Goal: Transaction & Acquisition: Purchase product/service

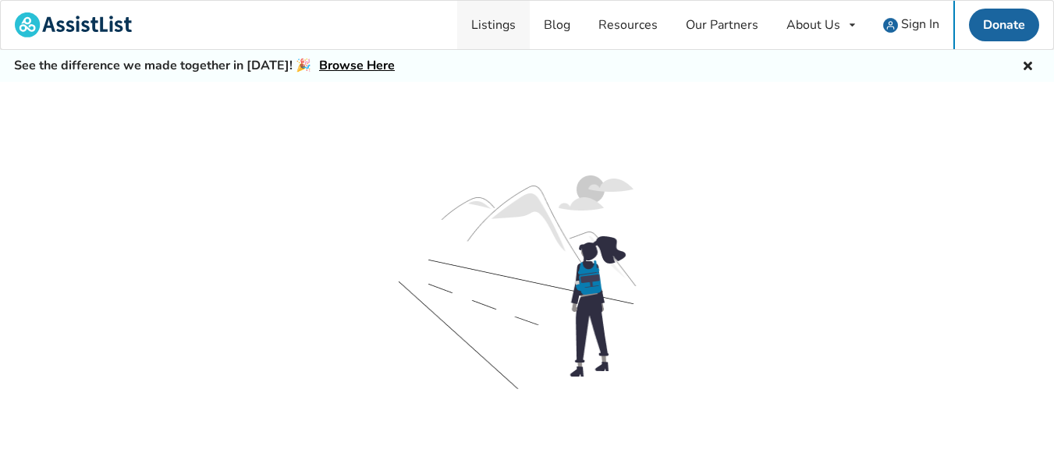
click at [501, 28] on link "Listings" at bounding box center [493, 25] width 73 height 48
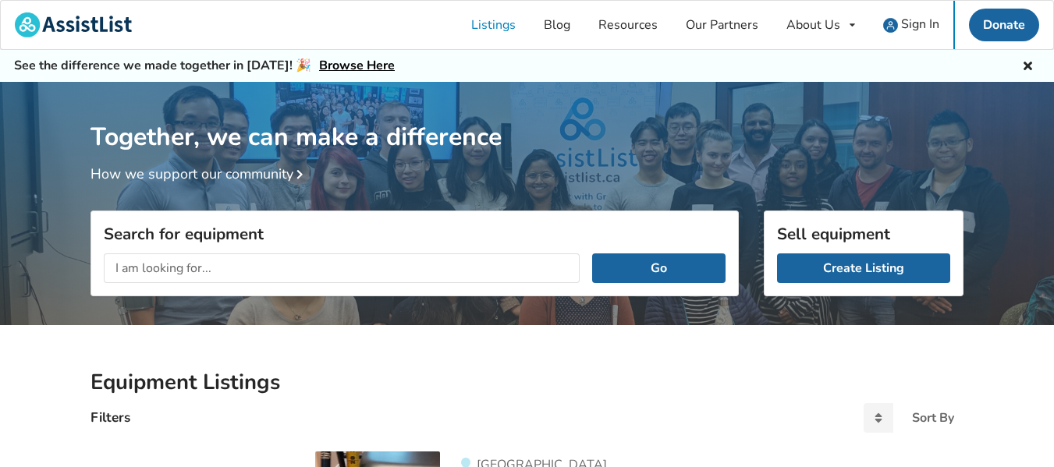
drag, startPoint x: 347, startPoint y: 264, endPoint x: 359, endPoint y: 253, distance: 17.1
click at [351, 257] on input "text" at bounding box center [342, 268] width 476 height 30
type input "power wheelchair"
click at [592, 253] on button "Go" at bounding box center [658, 268] width 133 height 30
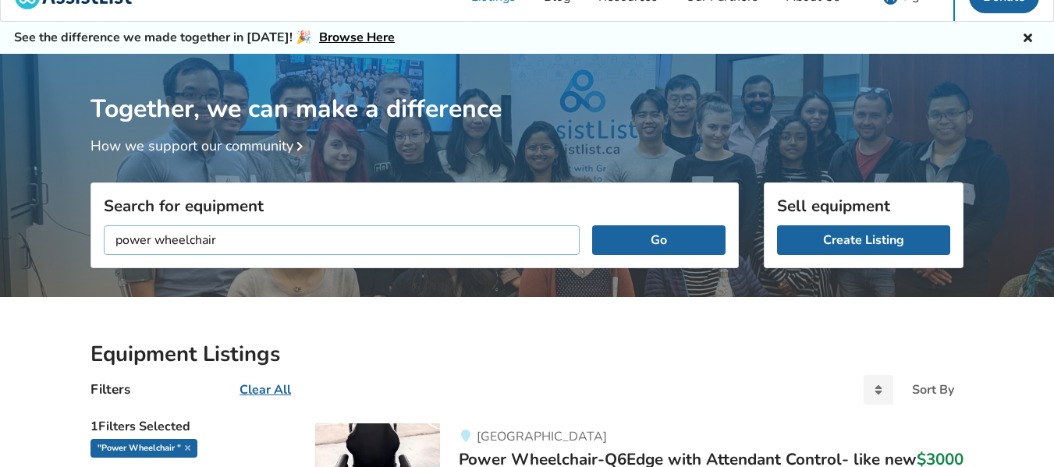
scroll to position [409, 0]
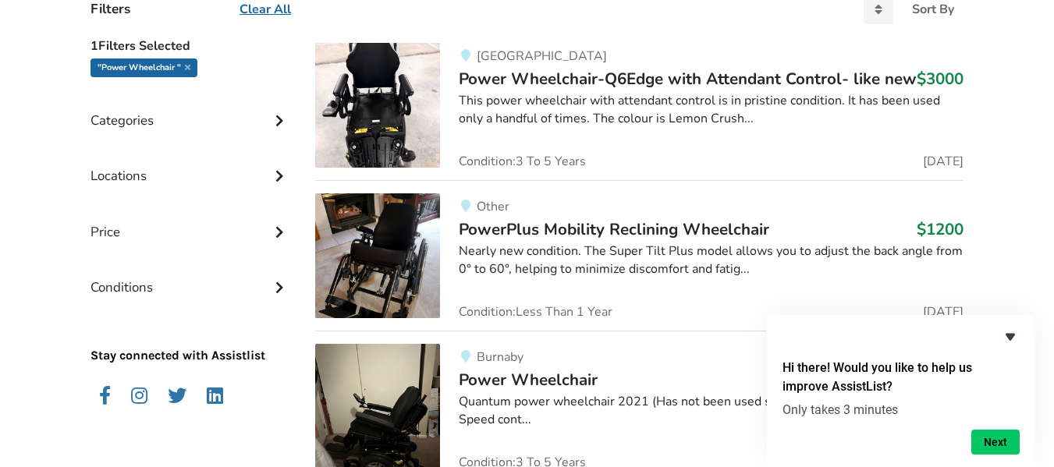
click at [1008, 340] on icon "Hide survey" at bounding box center [1010, 337] width 19 height 19
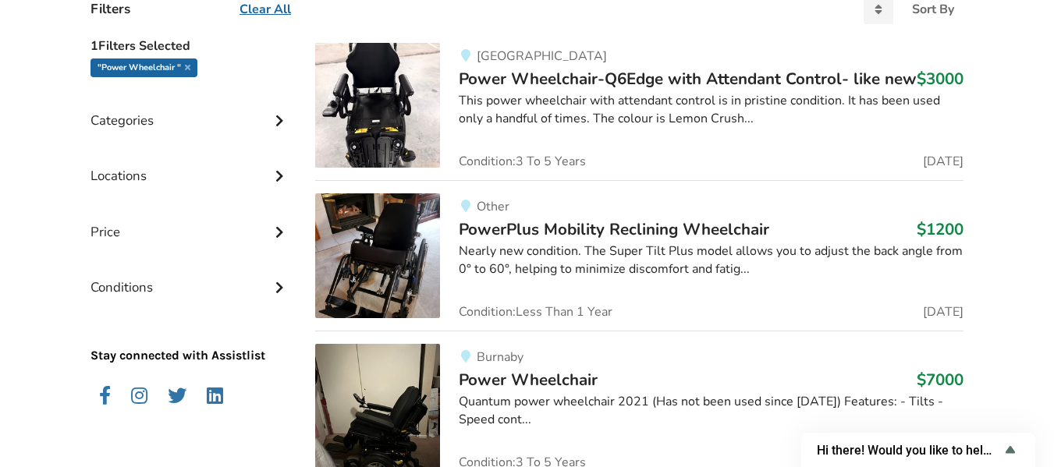
scroll to position [817, 0]
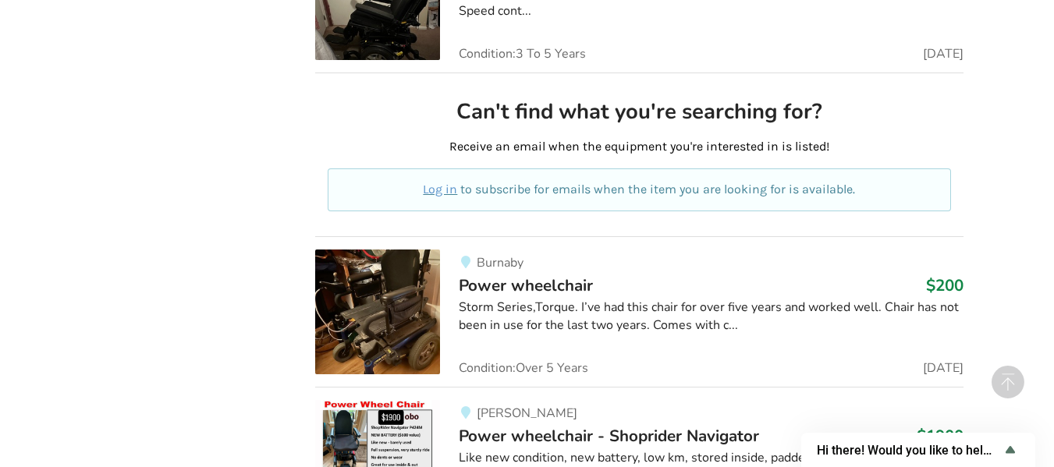
click at [397, 303] on img at bounding box center [377, 312] width 125 height 125
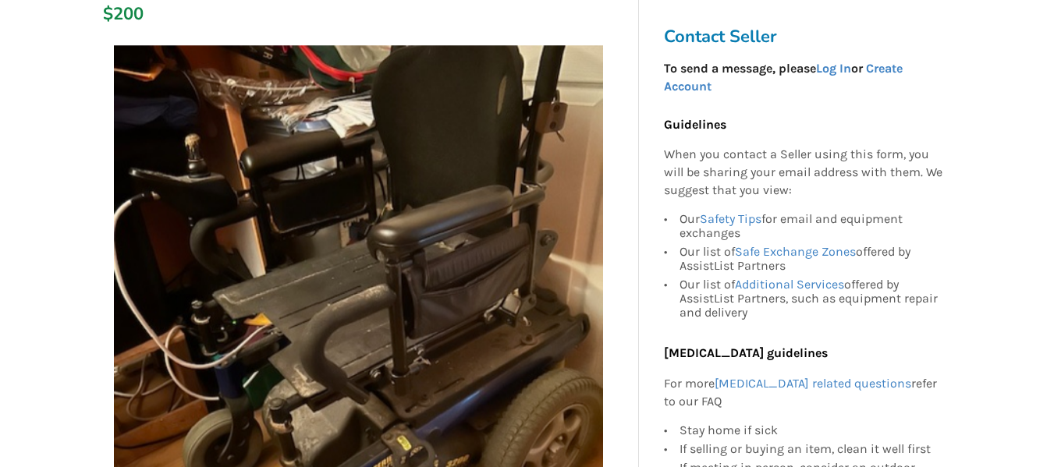
scroll to position [258, 0]
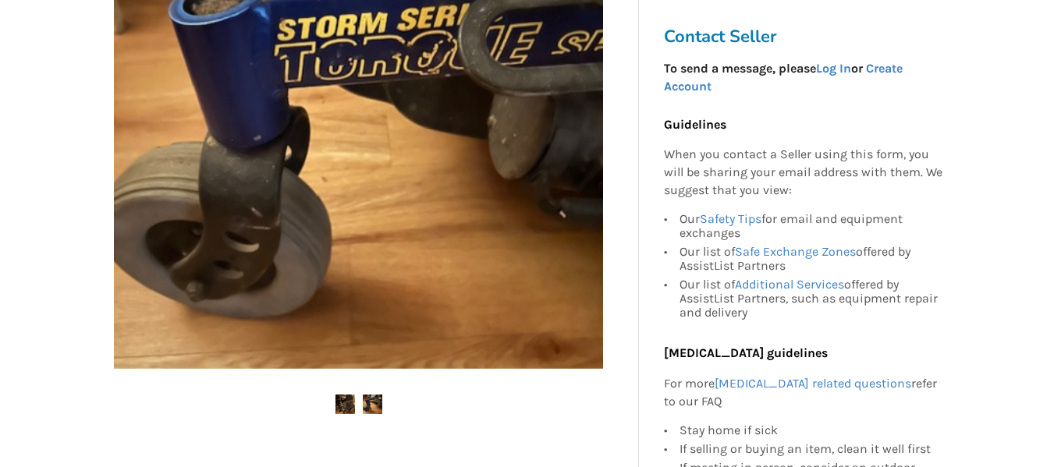
scroll to position [409, 0]
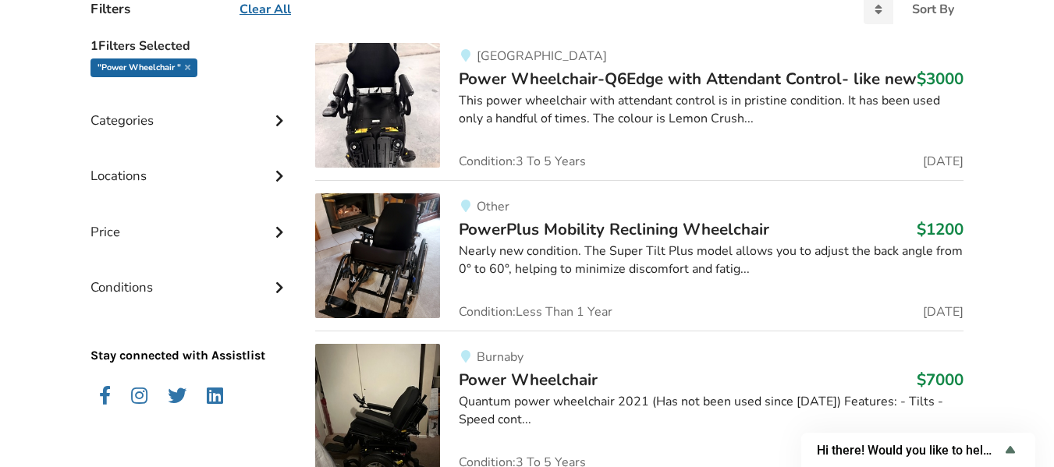
scroll to position [817, 0]
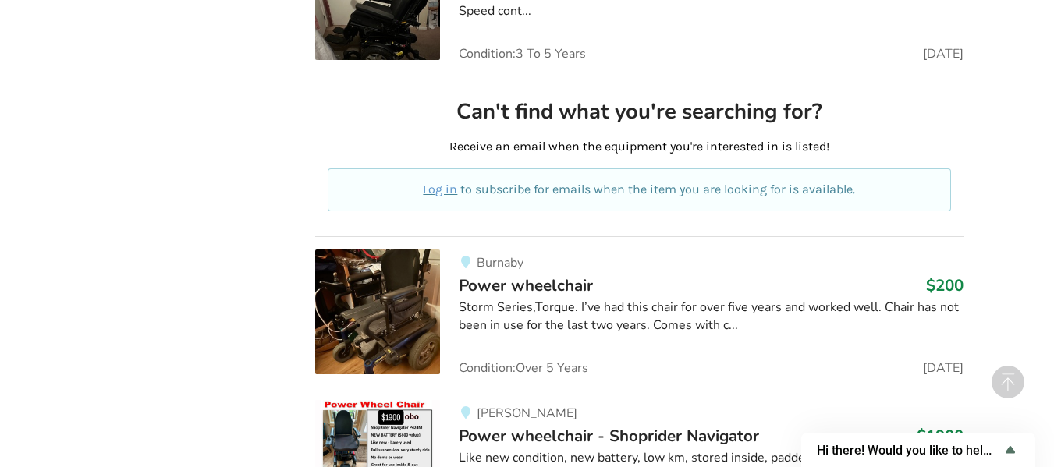
click at [400, 310] on img at bounding box center [377, 312] width 125 height 125
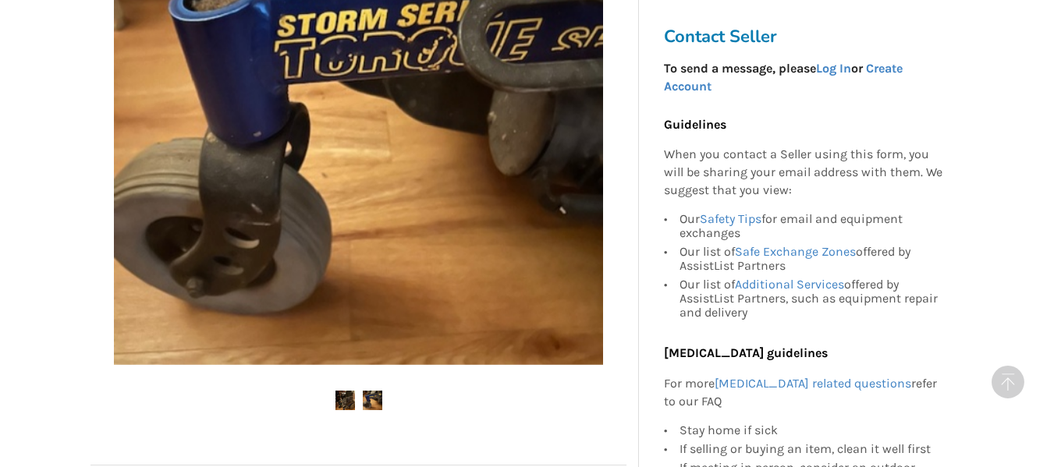
scroll to position [817, 0]
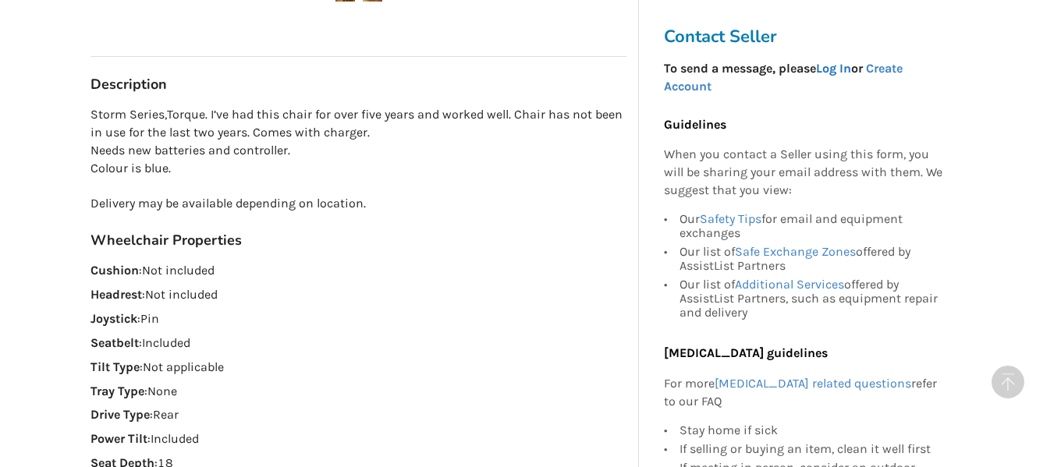
click at [834, 70] on link "Log In" at bounding box center [833, 68] width 35 height 15
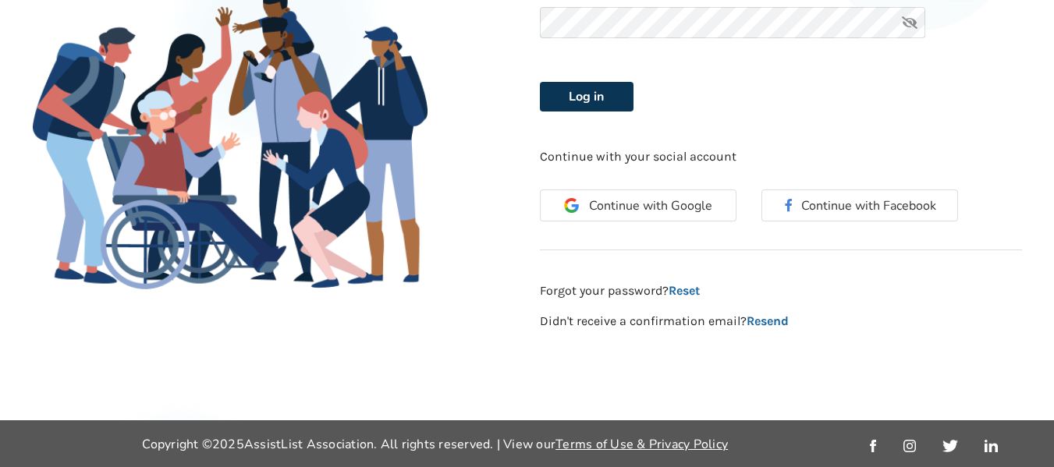
click at [592, 97] on button "Log in" at bounding box center [587, 97] width 94 height 30
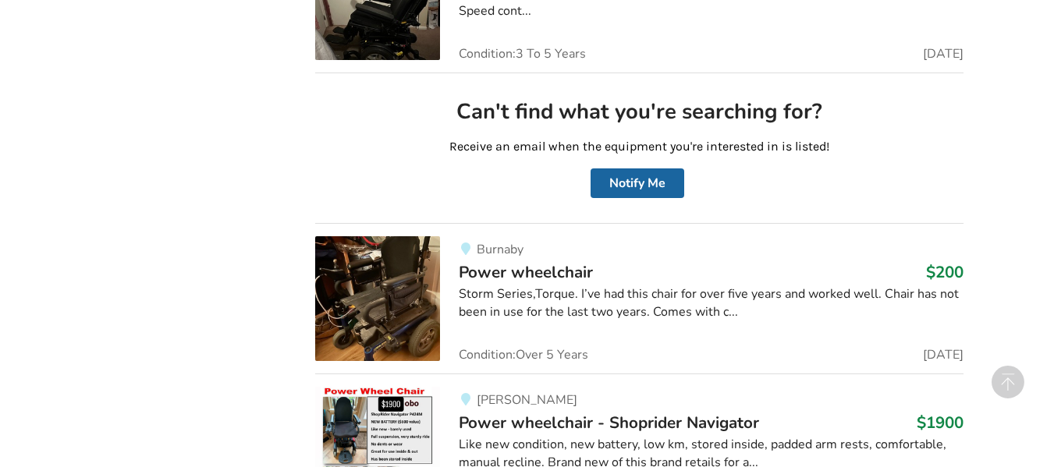
click at [834, 324] on div "Burnaby Power wheelchair $200 Storm Series,Torque. I’ve had this chair for over…" at bounding box center [701, 298] width 523 height 125
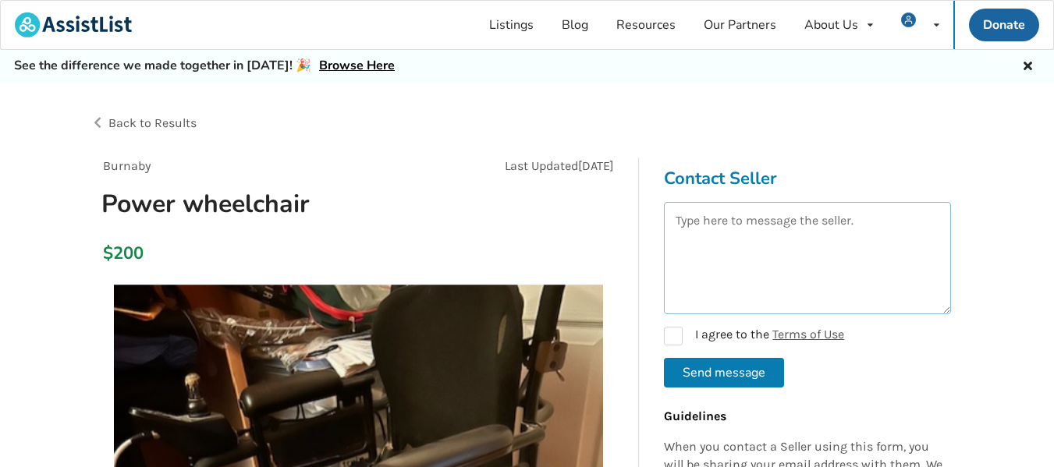
click at [809, 260] on textarea at bounding box center [807, 258] width 287 height 112
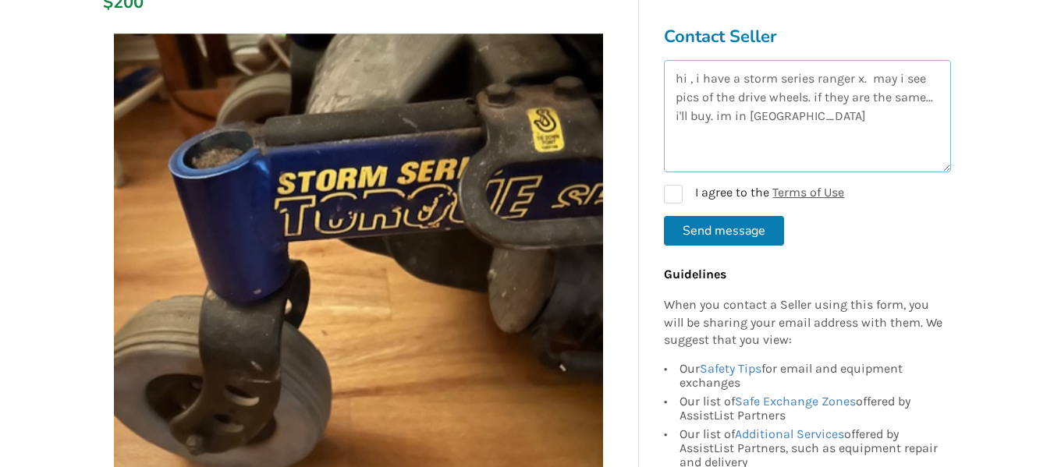
scroll to position [262, 0]
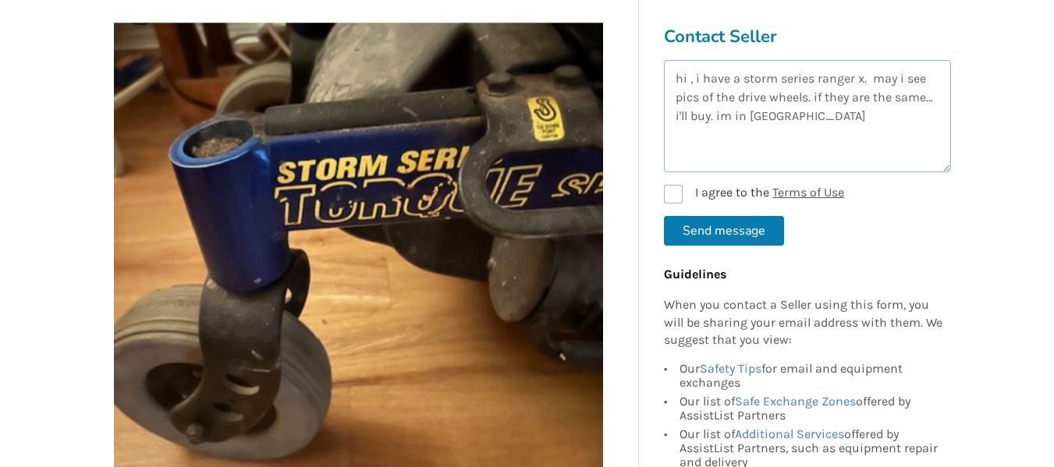
type textarea "hi , i have a storm series ranger x. may i see pics of the drive wheels. if the…"
click at [671, 193] on label "I agree to the Terms of Use" at bounding box center [754, 194] width 180 height 19
checkbox input "true"
click at [718, 234] on button "Send message" at bounding box center [724, 231] width 120 height 30
checkbox input "false"
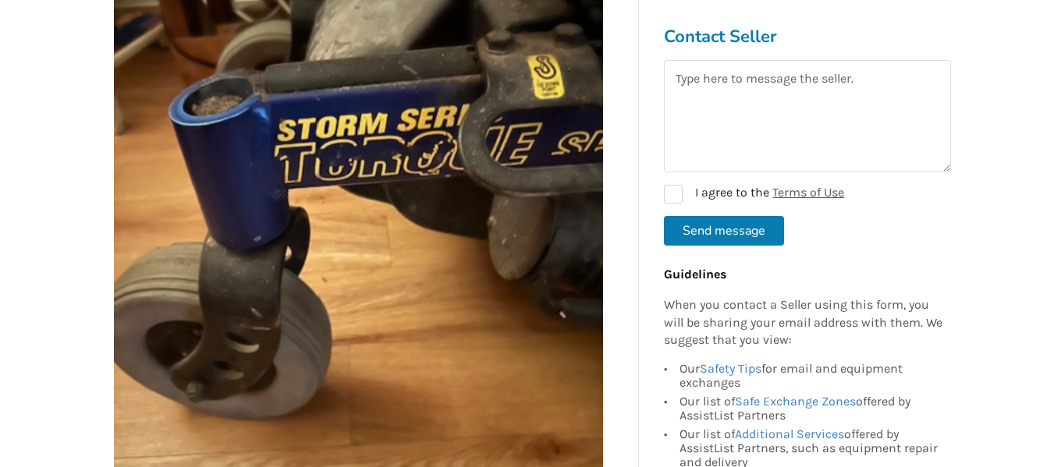
scroll to position [319, 0]
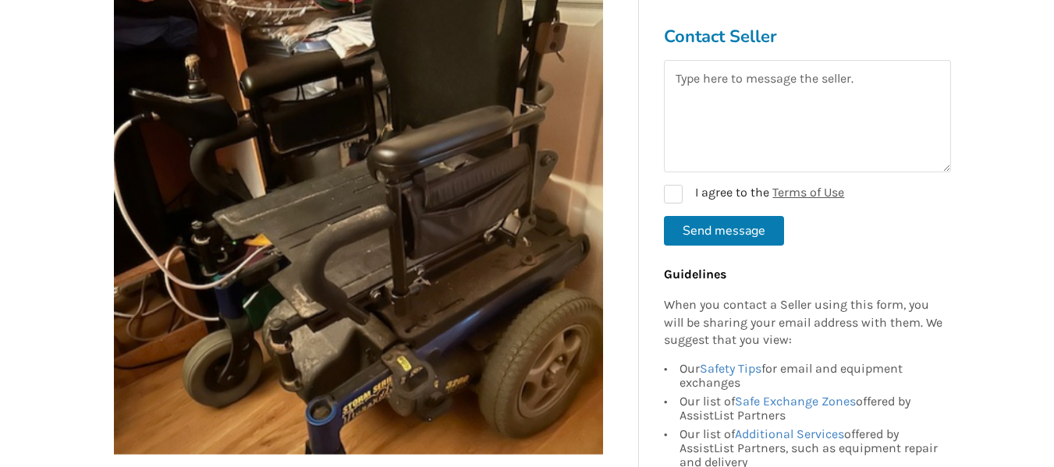
click at [537, 324] on img at bounding box center [358, 210] width 489 height 489
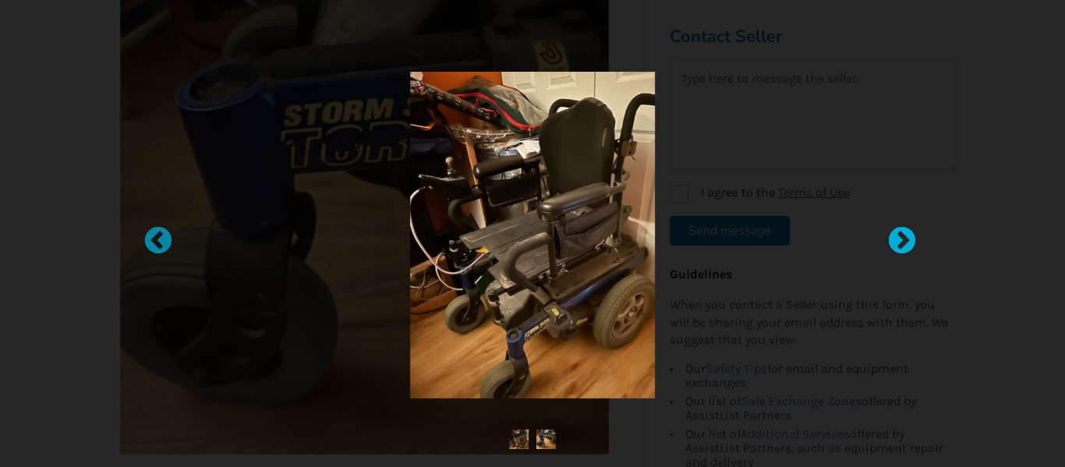
click at [900, 242] on div at bounding box center [895, 234] width 16 height 16
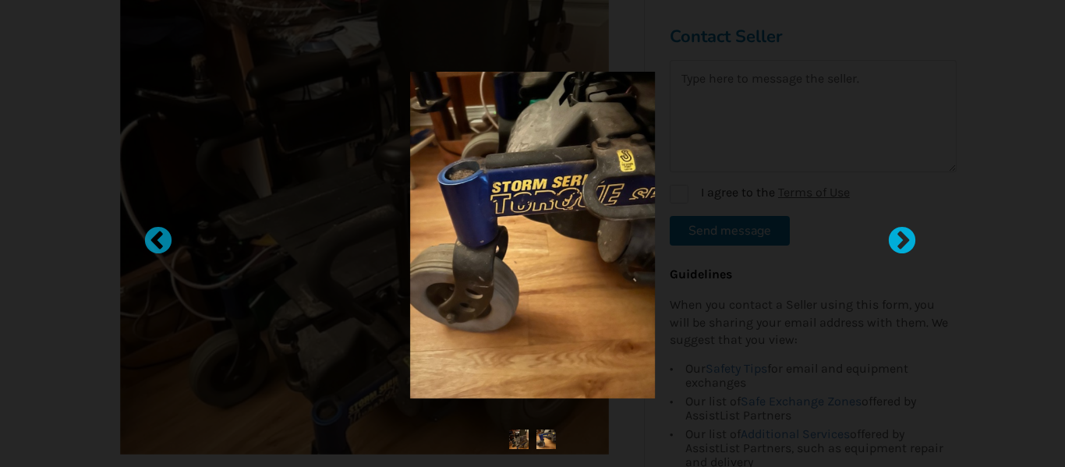
click at [897, 242] on div at bounding box center [895, 234] width 16 height 16
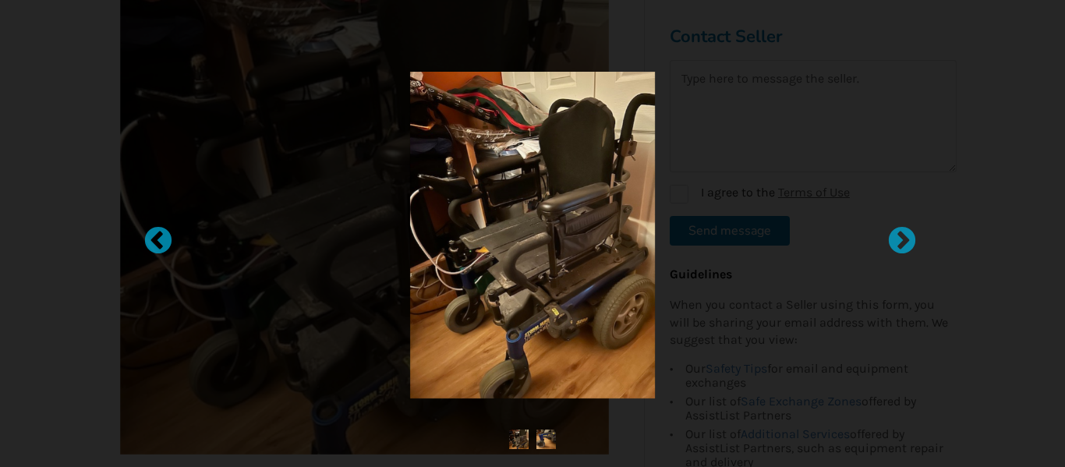
click at [806, 281] on div at bounding box center [533, 235] width 618 height 327
click at [804, 281] on div at bounding box center [533, 235] width 618 height 327
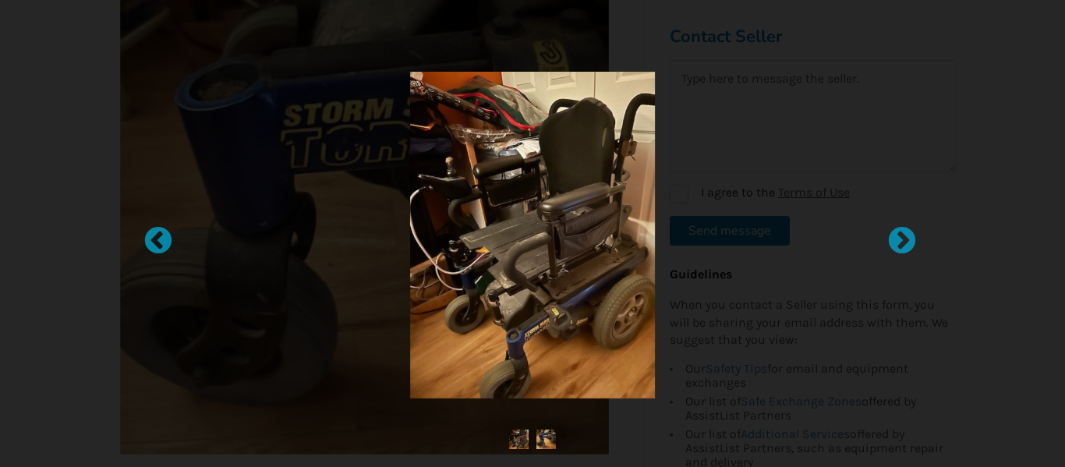
click at [762, 25] on div at bounding box center [532, 233] width 1065 height 467
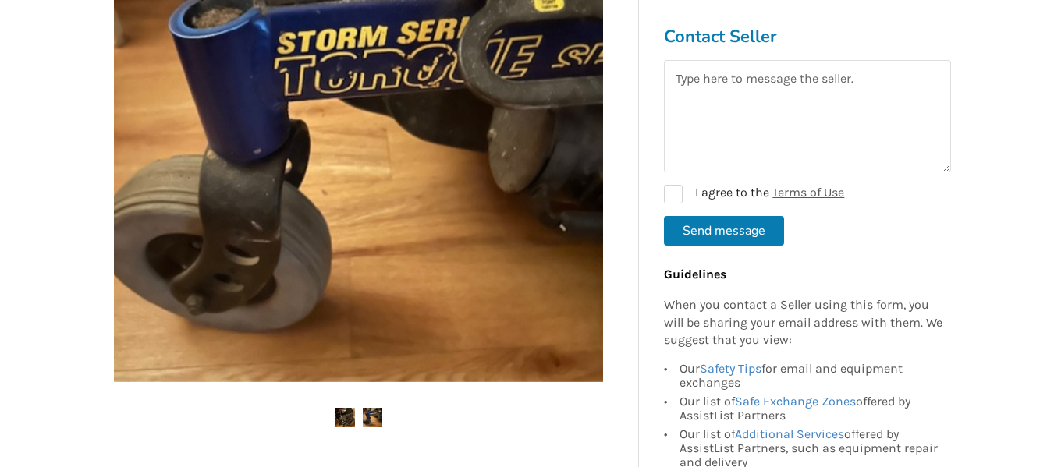
scroll to position [395, 0]
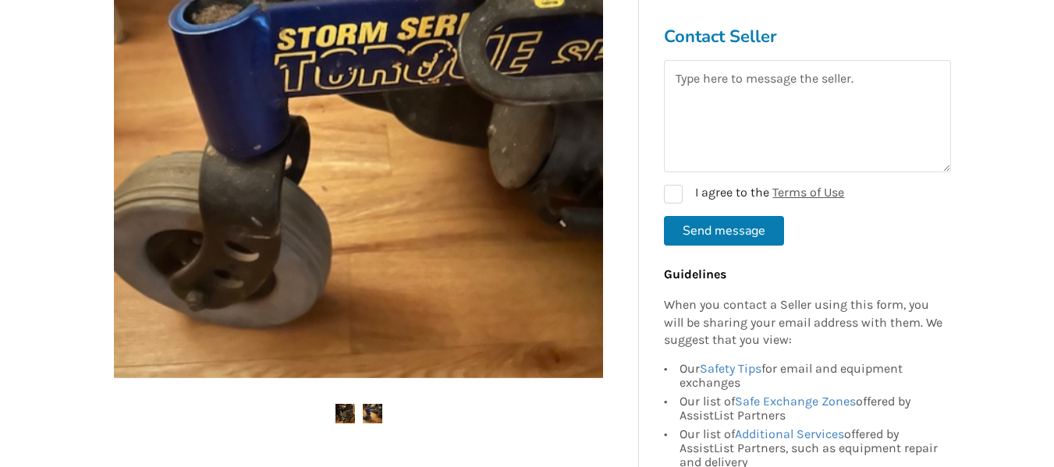
click at [369, 412] on img at bounding box center [372, 413] width 19 height 19
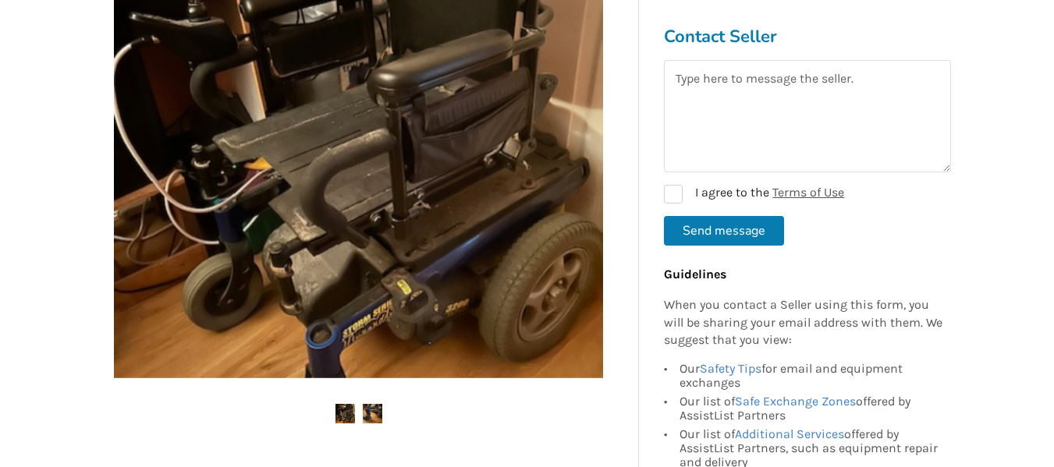
click at [373, 416] on img at bounding box center [372, 413] width 19 height 19
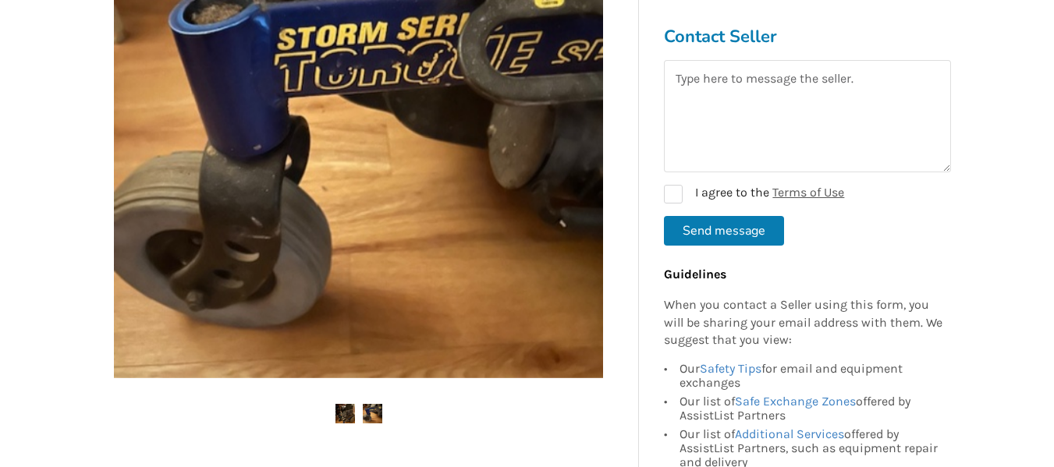
click at [342, 414] on img at bounding box center [344, 413] width 19 height 19
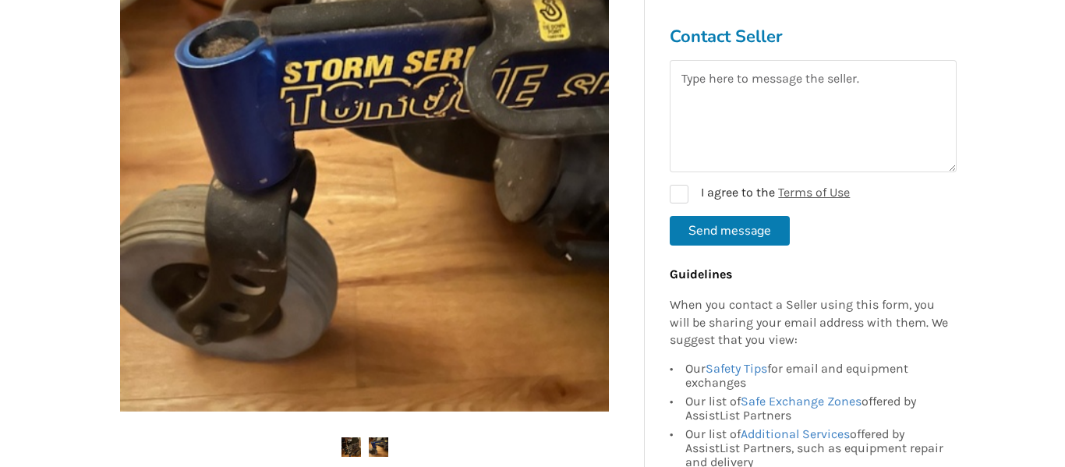
scroll to position [365, 0]
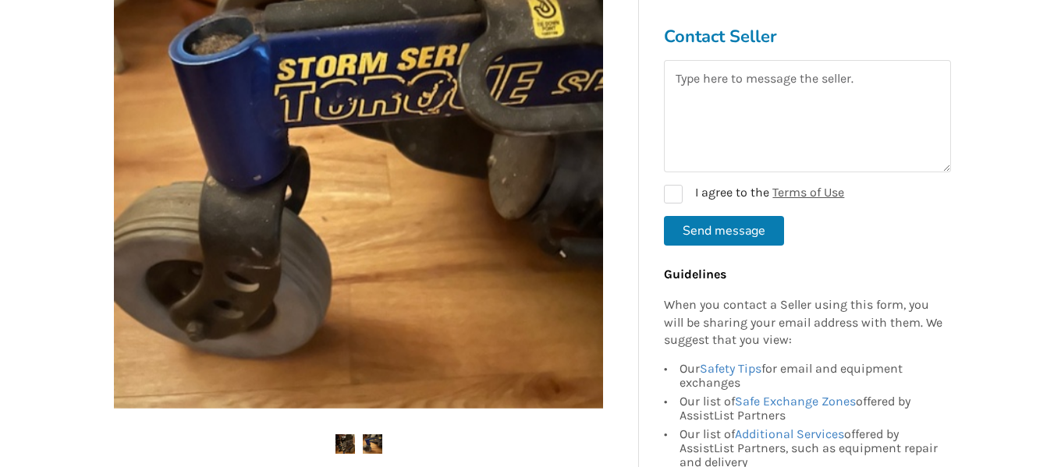
drag, startPoint x: 573, startPoint y: 132, endPoint x: 541, endPoint y: 147, distance: 35.2
click at [541, 147] on img at bounding box center [358, 164] width 489 height 489
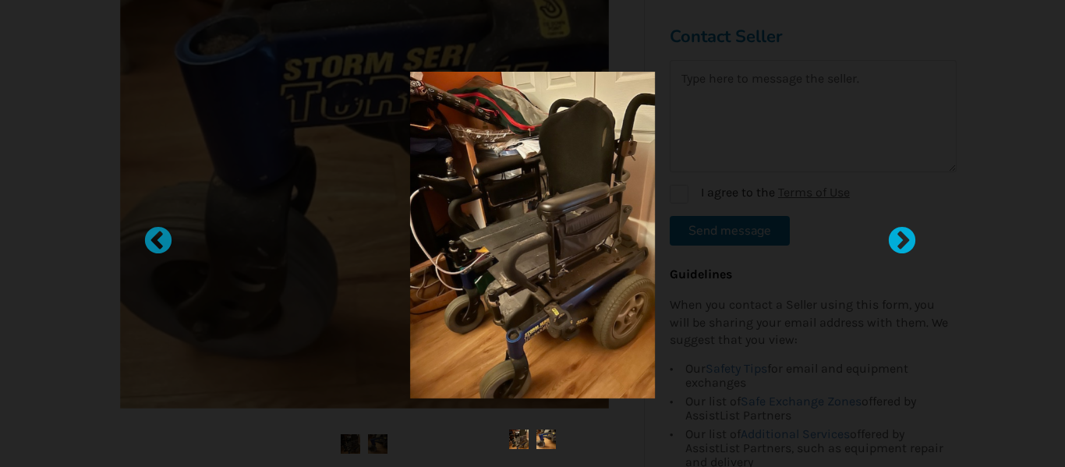
click at [901, 232] on div at bounding box center [895, 234] width 16 height 16
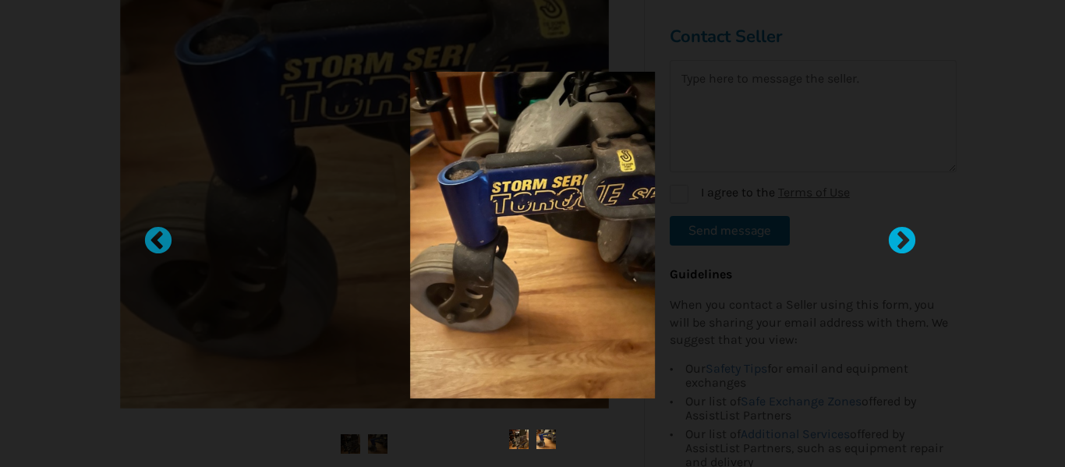
click at [902, 234] on div at bounding box center [895, 234] width 16 height 16
